Goal: Book appointment/travel/reservation

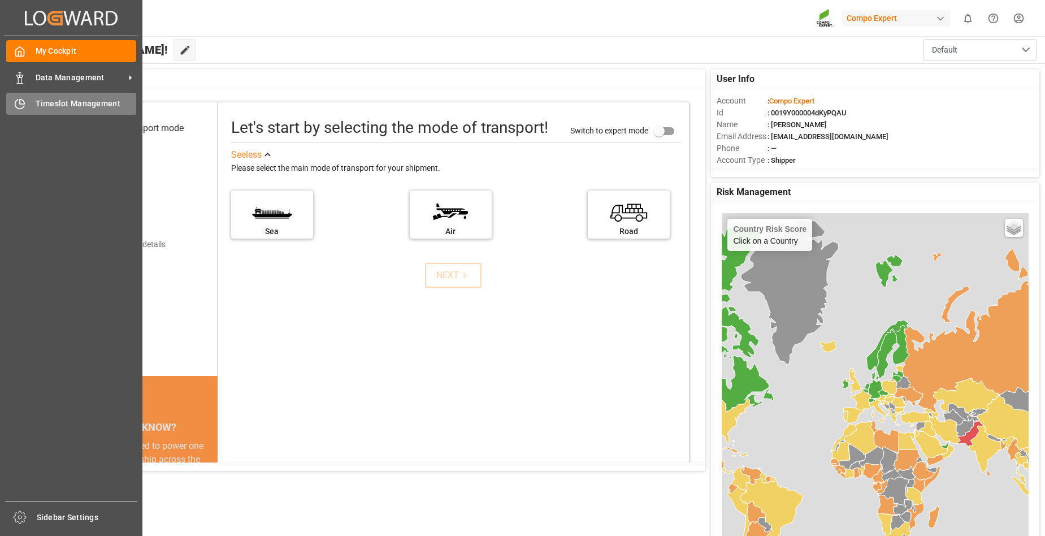
click at [45, 103] on span "Timeslot Management" at bounding box center [86, 104] width 101 height 12
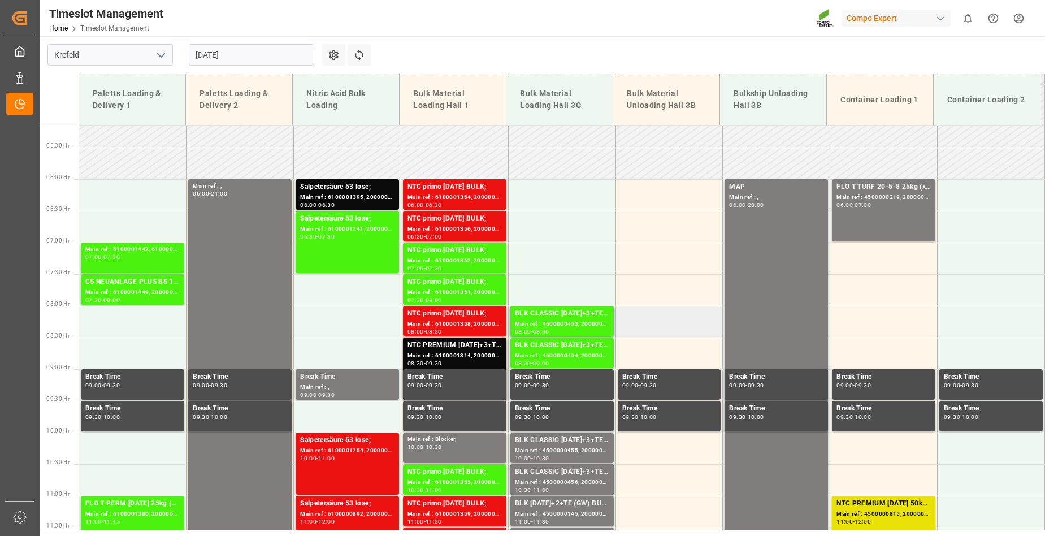
scroll to position [321, 0]
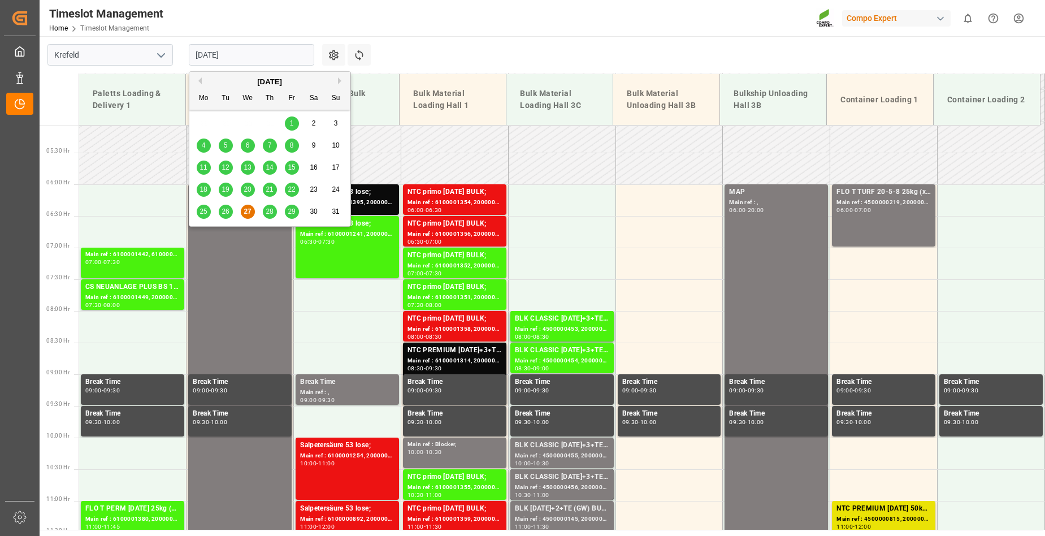
click at [254, 54] on input "[DATE]" at bounding box center [251, 54] width 125 height 21
click at [268, 213] on span "28" at bounding box center [269, 211] width 7 height 8
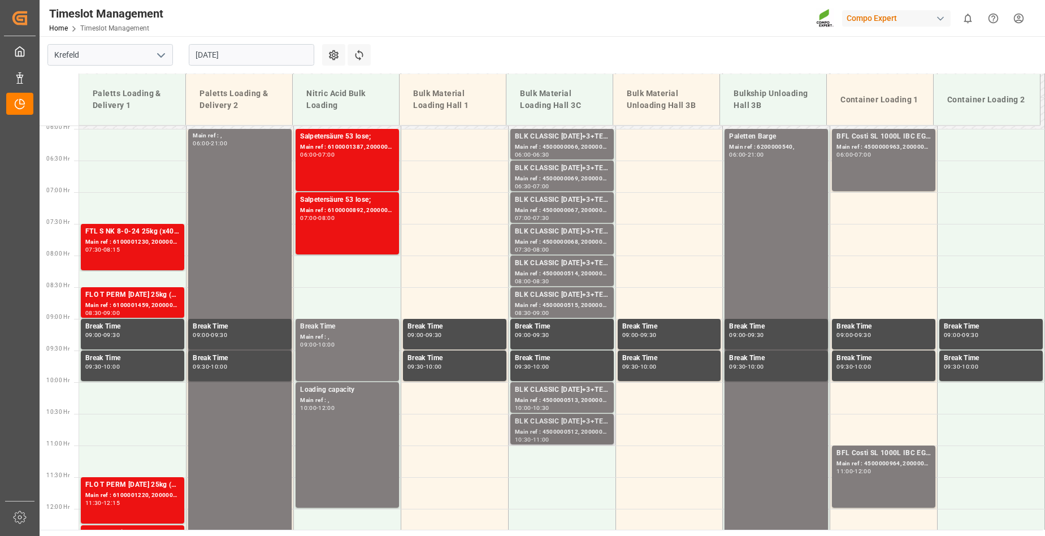
scroll to position [377, 0]
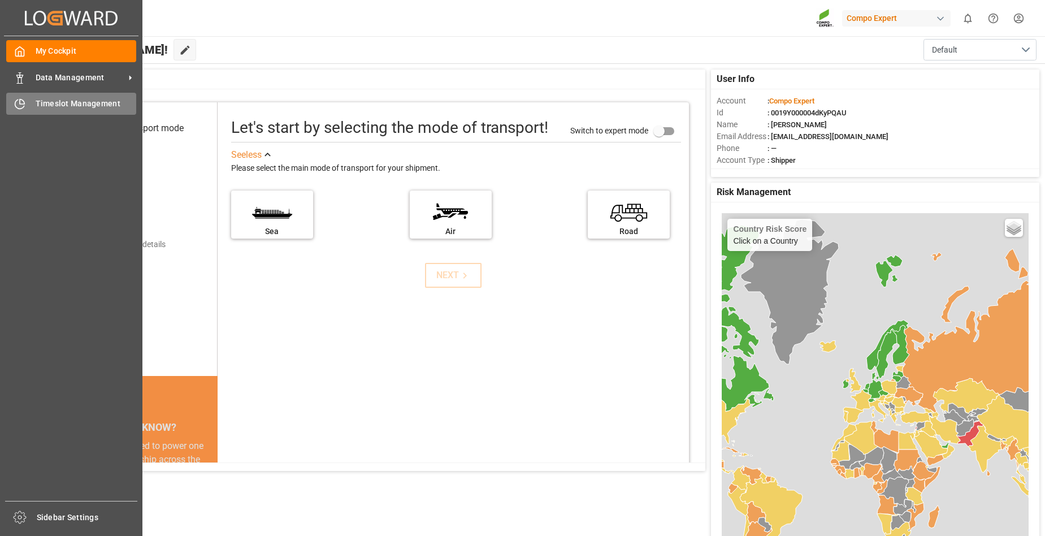
click at [63, 99] on span "Timeslot Management" at bounding box center [86, 104] width 101 height 12
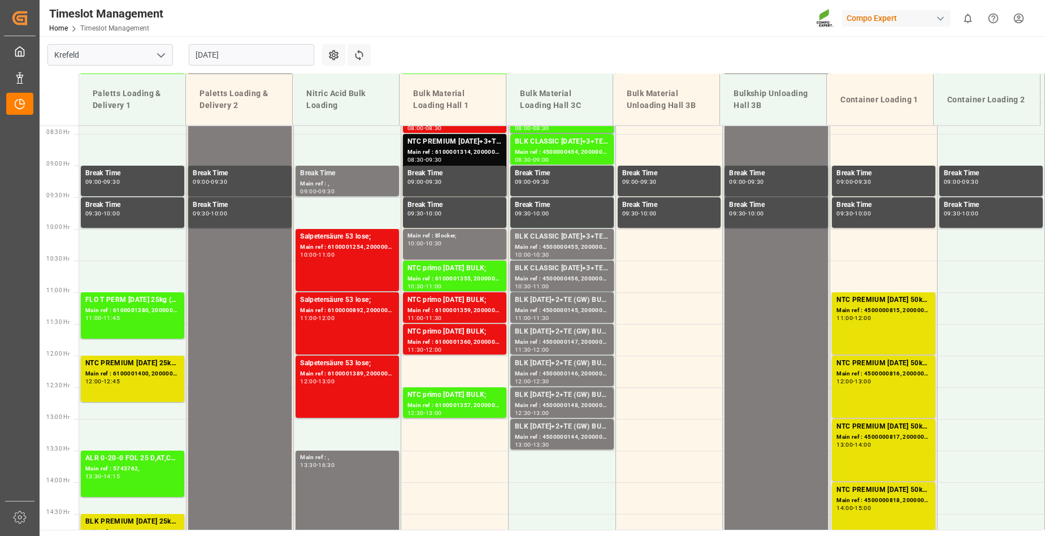
scroll to position [377, 0]
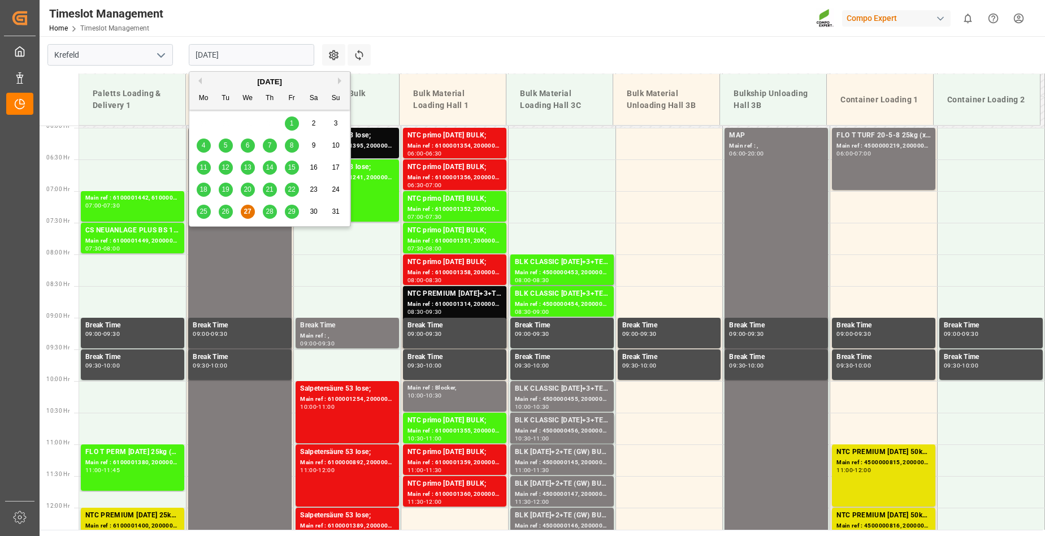
click at [251, 54] on input "[DATE]" at bounding box center [251, 54] width 125 height 21
click at [270, 210] on span "28" at bounding box center [269, 211] width 7 height 8
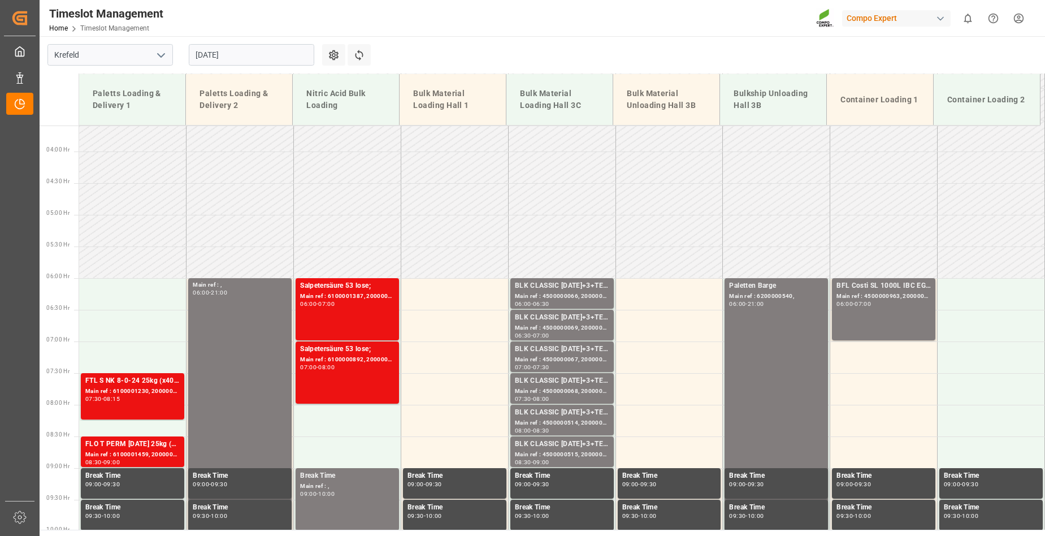
scroll to position [376, 0]
